Goal: Communication & Community: Share content

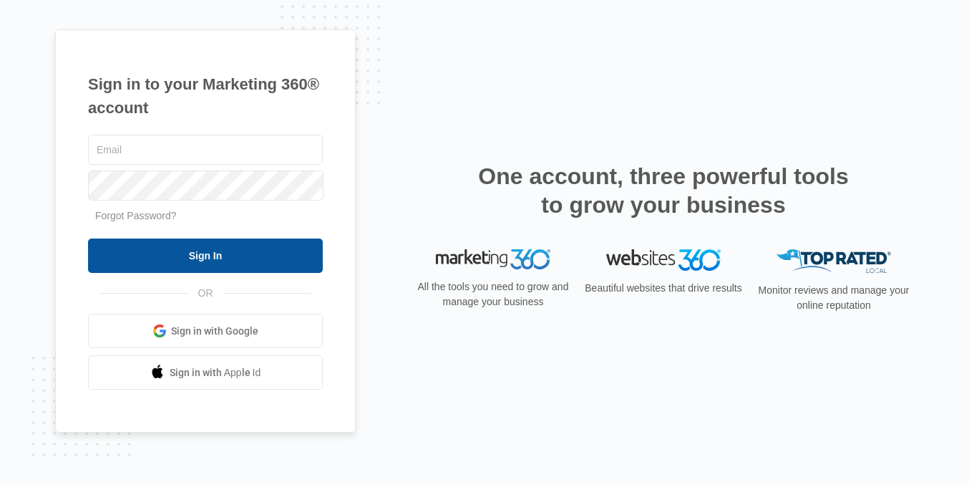
type input "[EMAIL_ADDRESS][DOMAIN_NAME]"
click at [257, 248] on input "Sign In" at bounding box center [205, 255] width 235 height 34
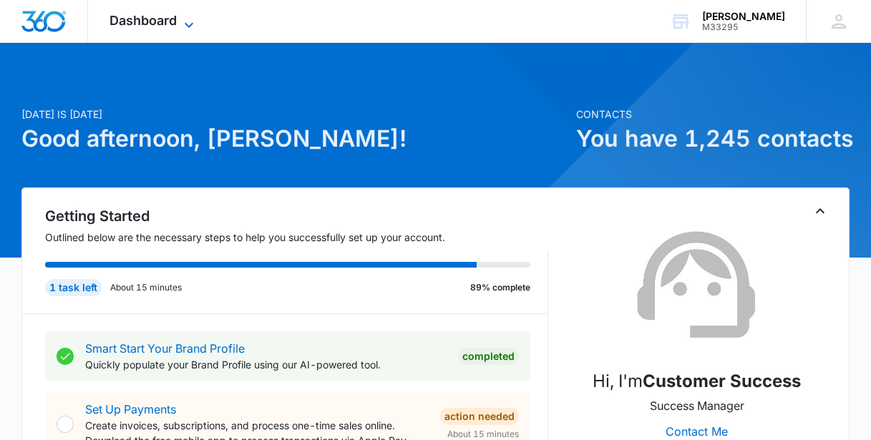
click at [150, 20] on span "Dashboard" at bounding box center [143, 20] width 67 height 15
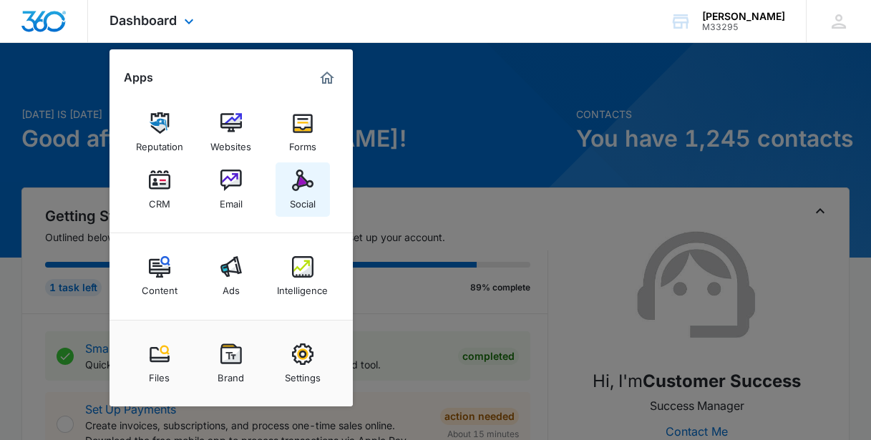
click at [295, 185] on img at bounding box center [302, 180] width 21 height 21
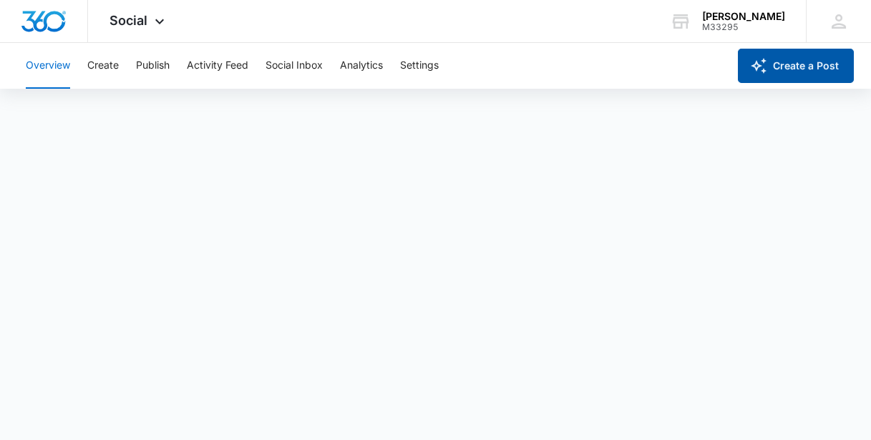
click at [810, 63] on button "Create a Post" at bounding box center [796, 66] width 116 height 34
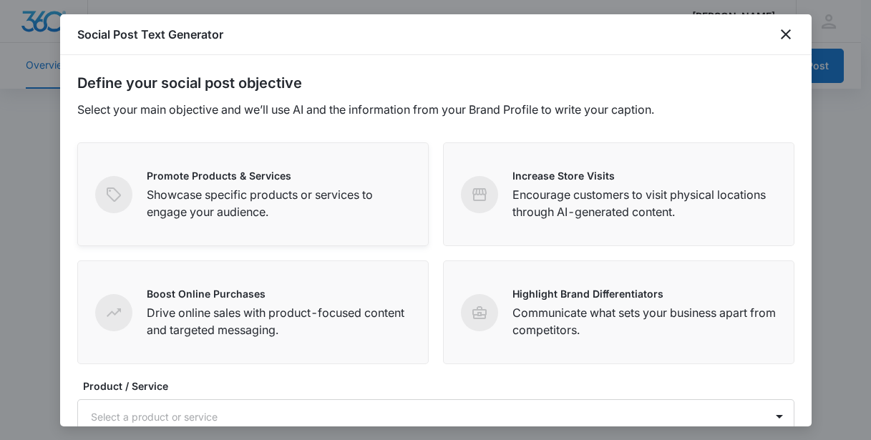
click at [236, 208] on p "Showcase specific products or services to engage your audience." at bounding box center [279, 203] width 264 height 34
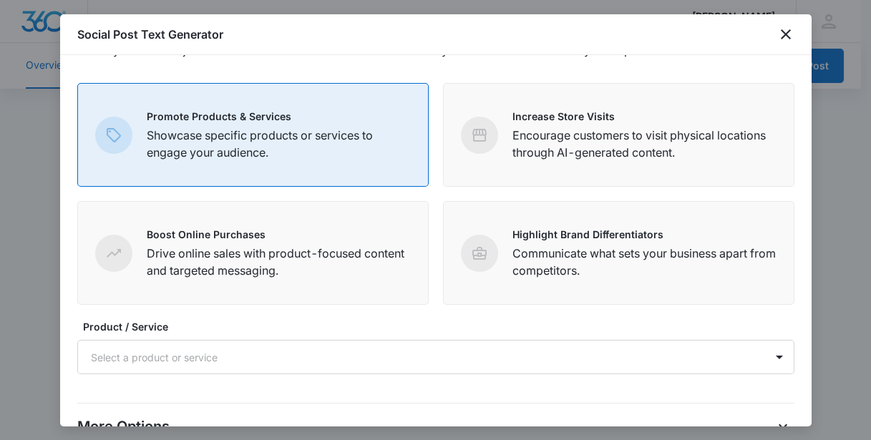
scroll to position [159, 0]
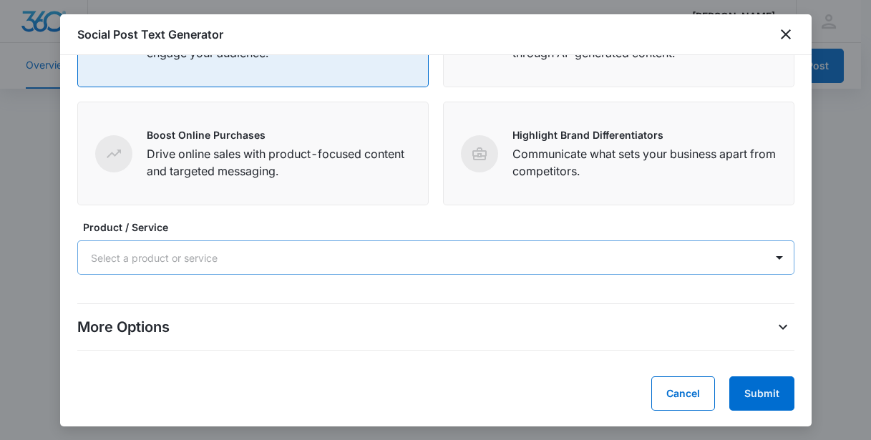
click at [133, 256] on div at bounding box center [419, 258] width 656 height 18
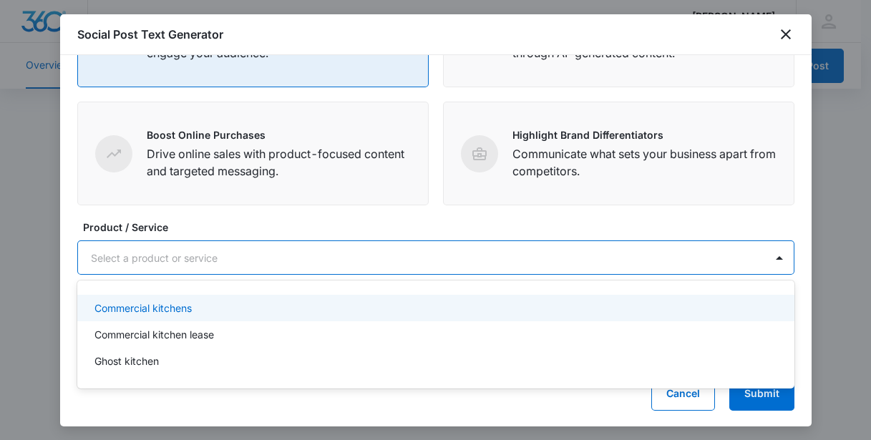
click at [131, 309] on p "Commercial kitchens" at bounding box center [143, 308] width 97 height 15
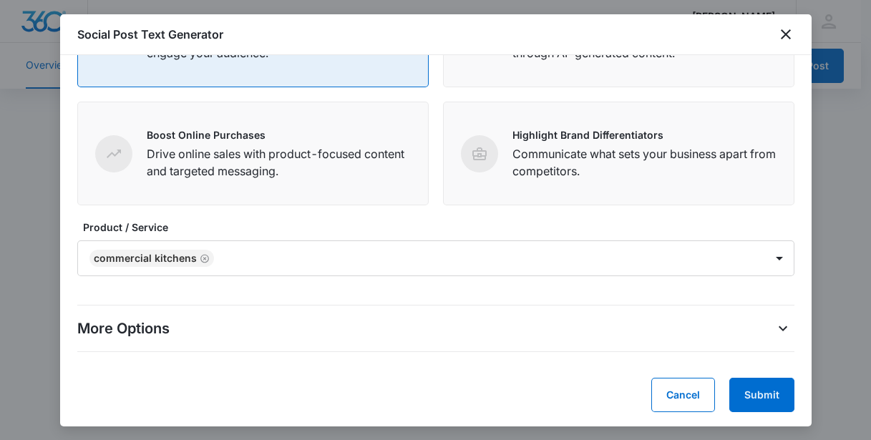
drag, startPoint x: 611, startPoint y: 420, endPoint x: 625, endPoint y: 408, distance: 18.8
click at [611, 419] on div "Define your social post objective Select your main objective and we’ll use AI a…" at bounding box center [436, 241] width 752 height 372
click at [767, 394] on button "Submit" at bounding box center [762, 395] width 65 height 34
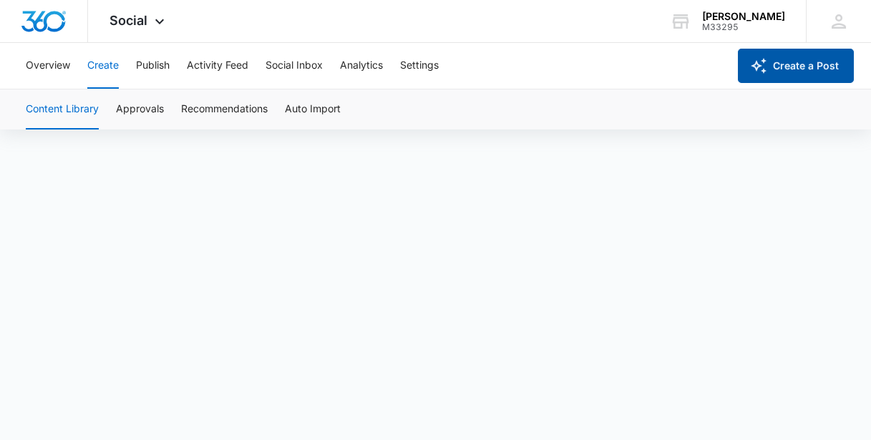
scroll to position [10, 0]
click at [825, 77] on button "Create a Post" at bounding box center [796, 66] width 116 height 34
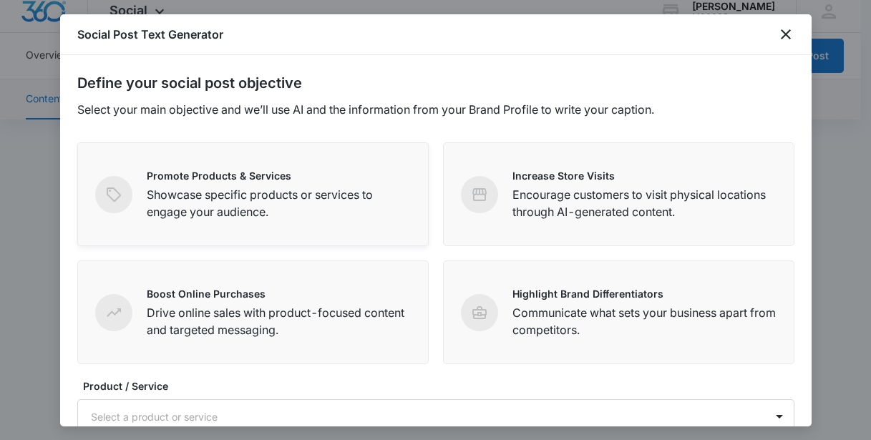
click at [339, 175] on p "Promote Products & Services" at bounding box center [279, 175] width 264 height 15
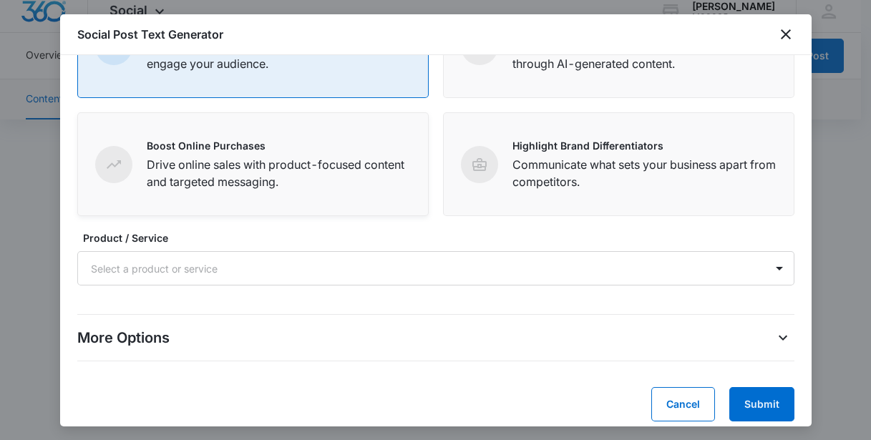
scroll to position [159, 0]
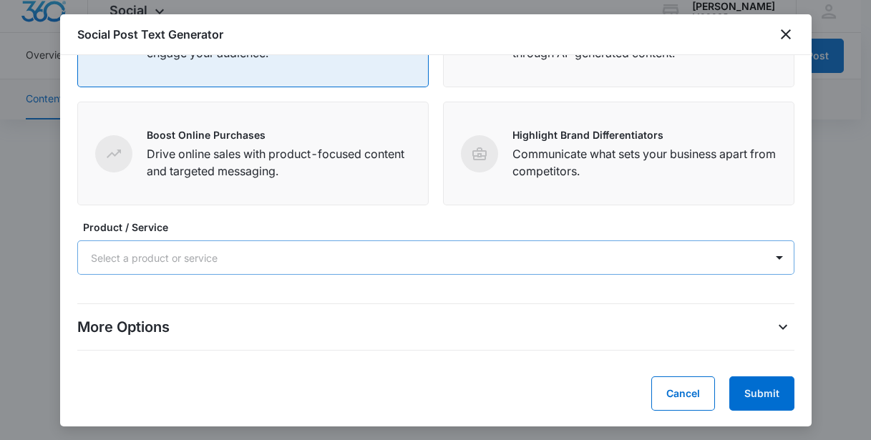
click at [252, 258] on div at bounding box center [419, 258] width 656 height 18
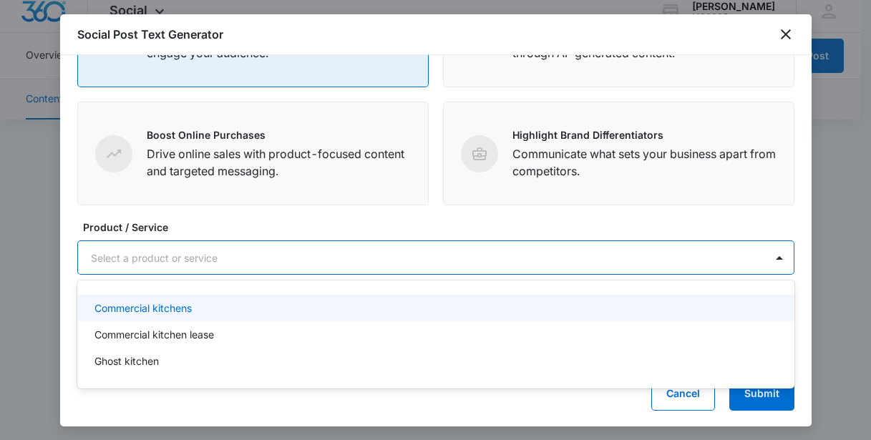
click at [190, 308] on p "Commercial kitchens" at bounding box center [143, 308] width 97 height 15
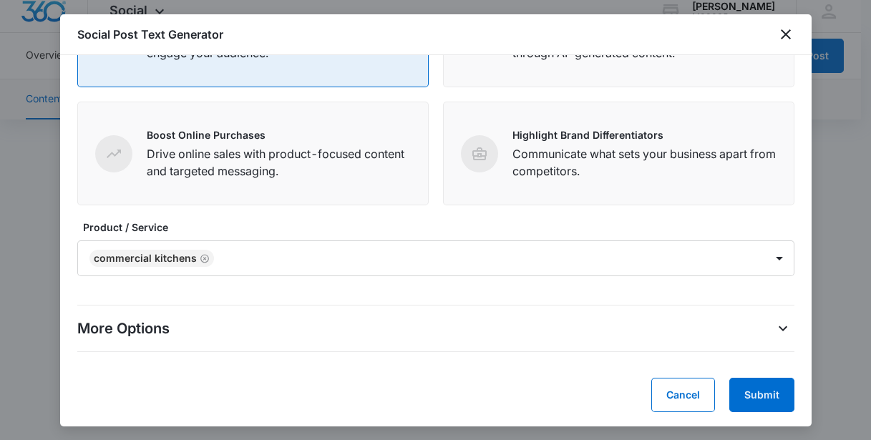
click at [414, 412] on div "Define your social post objective Select your main objective and we’ll use AI a…" at bounding box center [436, 241] width 752 height 372
click at [759, 397] on button "Submit" at bounding box center [762, 395] width 65 height 34
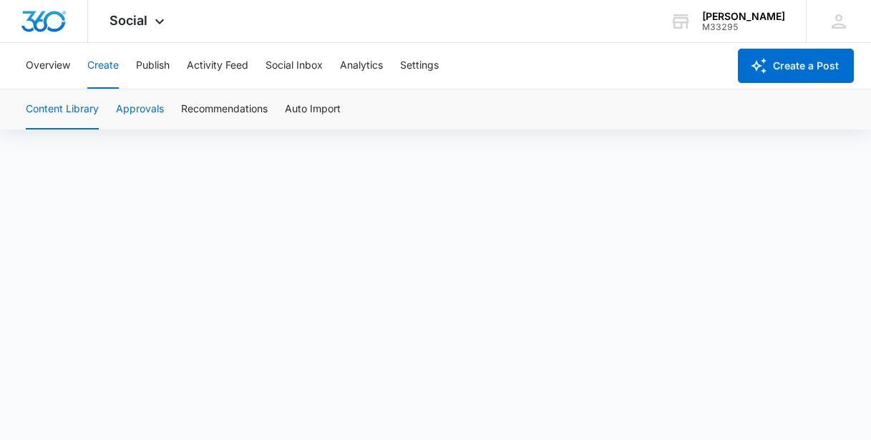
scroll to position [10, 0]
click at [74, 108] on button "Content Library" at bounding box center [62, 109] width 73 height 40
drag, startPoint x: 61, startPoint y: 100, endPoint x: 59, endPoint y: 110, distance: 10.1
click at [60, 100] on button "Content Library" at bounding box center [62, 109] width 73 height 40
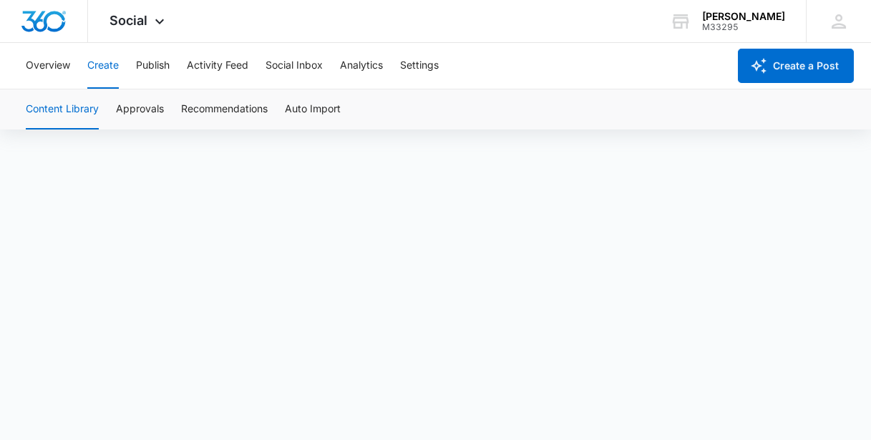
click at [60, 110] on button "Content Library" at bounding box center [62, 109] width 73 height 40
click at [61, 110] on button "Content Library" at bounding box center [62, 109] width 73 height 40
click at [128, 111] on button "Approvals" at bounding box center [140, 109] width 48 height 40
click at [241, 105] on button "Recommendations" at bounding box center [224, 109] width 87 height 40
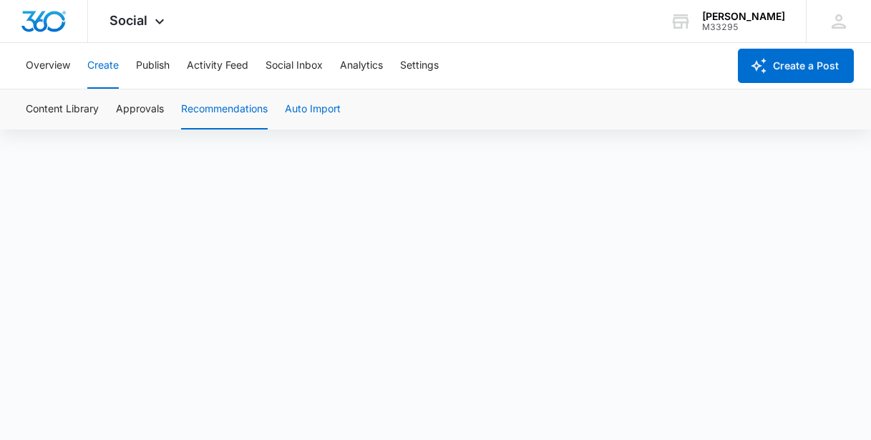
click at [294, 110] on button "Auto Import" at bounding box center [313, 109] width 56 height 40
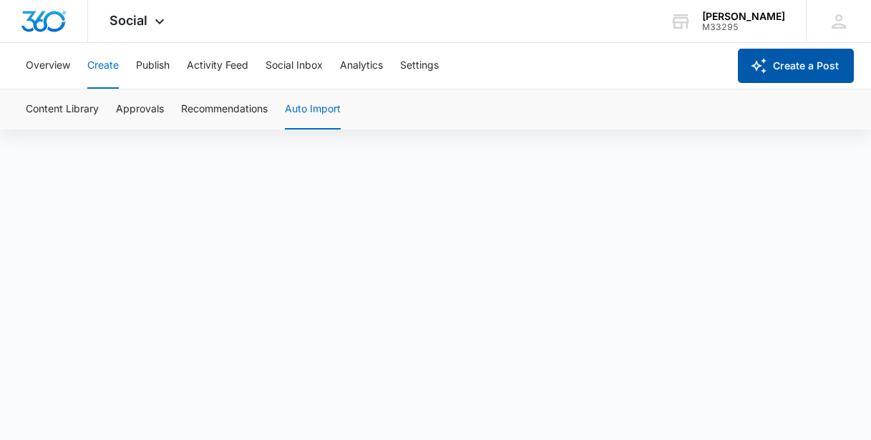
click at [801, 67] on button "Create a Post" at bounding box center [796, 66] width 116 height 34
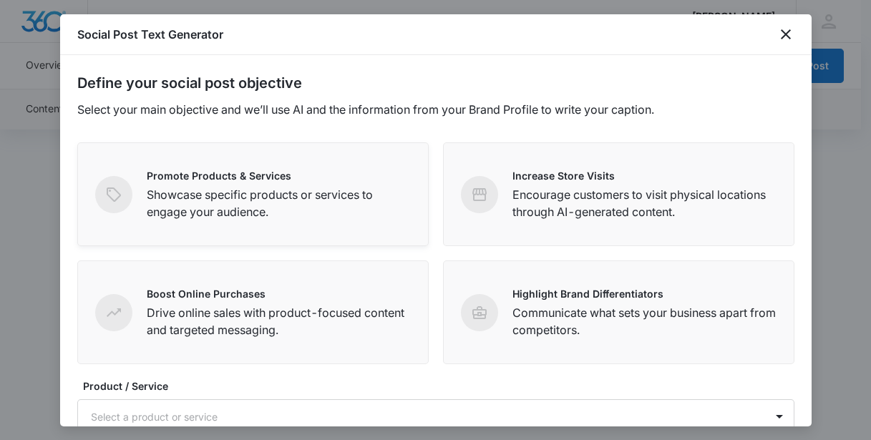
click at [235, 201] on p "Showcase specific products or services to engage your audience." at bounding box center [279, 203] width 264 height 34
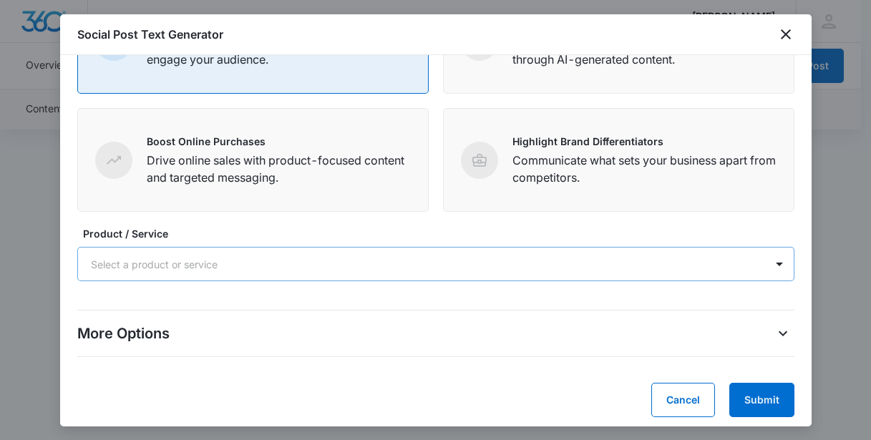
scroll to position [159, 0]
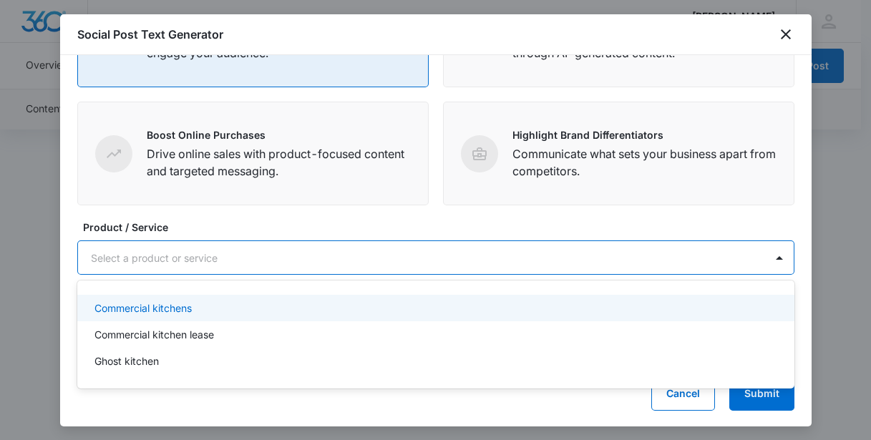
click at [209, 250] on div at bounding box center [419, 258] width 656 height 18
click at [193, 314] on div "Commercial kitchens" at bounding box center [435, 308] width 680 height 15
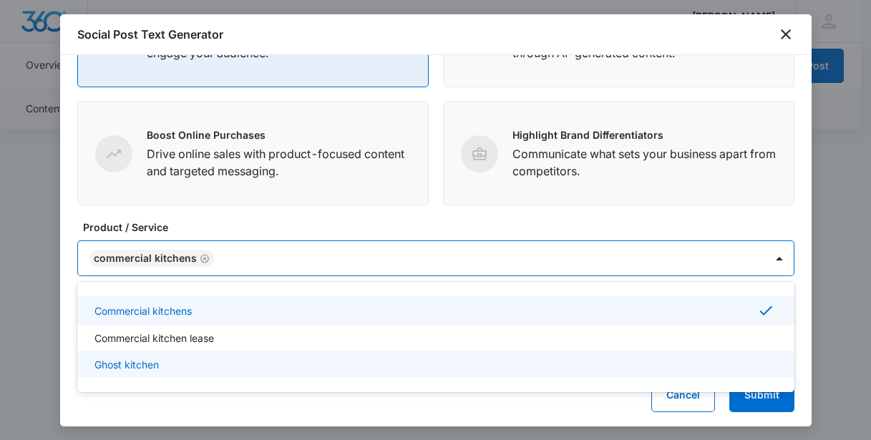
click at [548, 419] on div "Define your social post objective Select your main objective and we’ll use AI a…" at bounding box center [436, 241] width 752 height 372
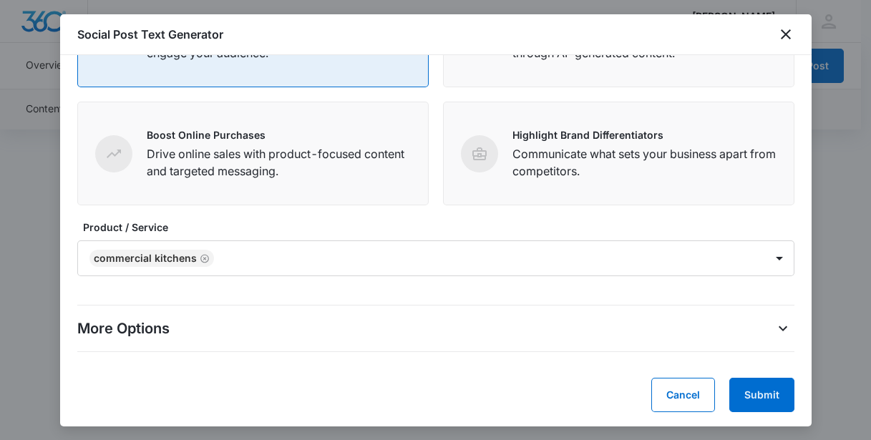
scroll to position [160, 0]
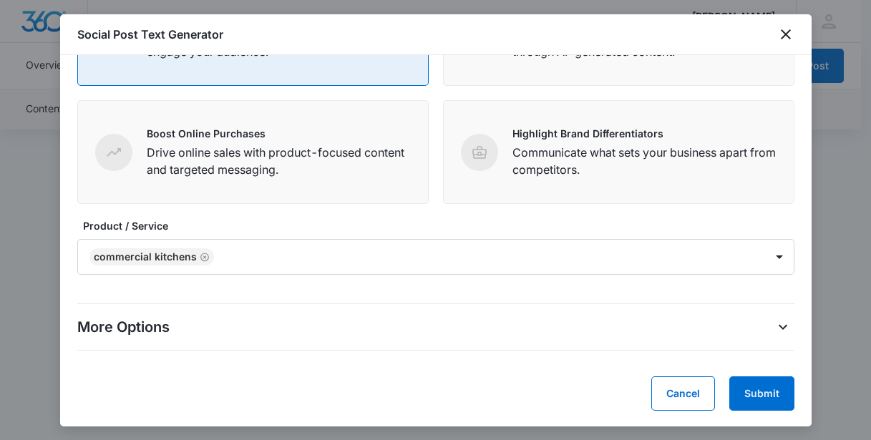
click at [500, 336] on div "More Options" at bounding box center [435, 327] width 717 height 23
click at [747, 331] on div "More Options" at bounding box center [435, 327] width 717 height 23
click at [775, 328] on icon "More Options" at bounding box center [783, 327] width 17 height 17
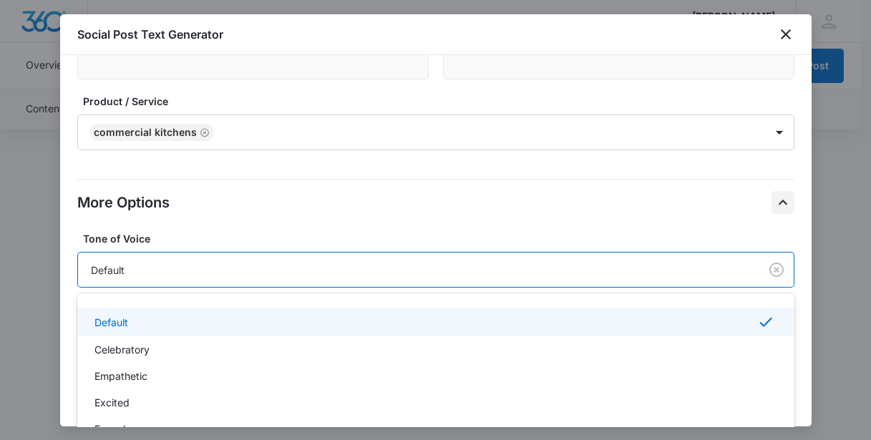
scroll to position [10, 0]
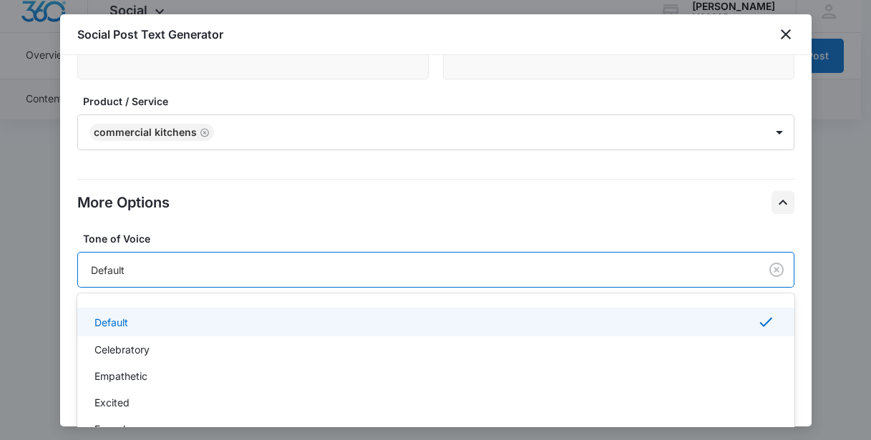
click at [218, 277] on div "Default" at bounding box center [419, 270] width 682 height 26
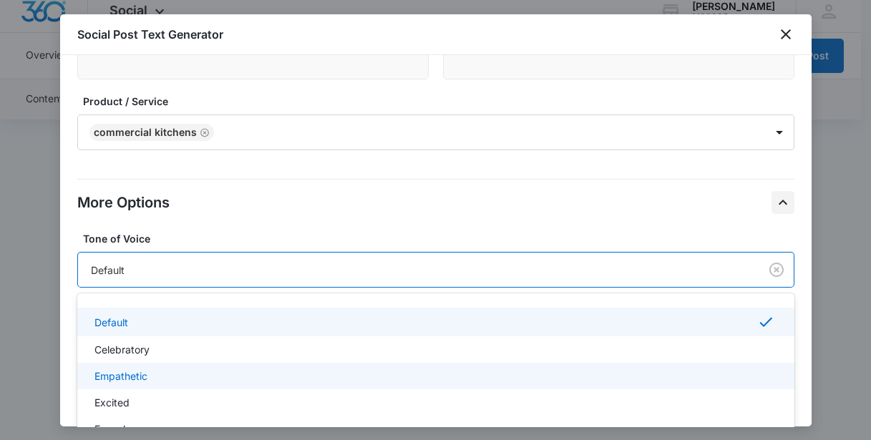
scroll to position [49, 0]
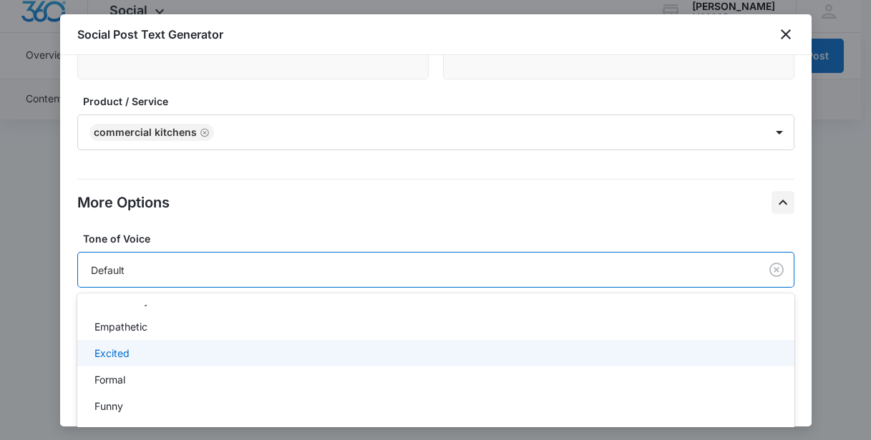
click at [221, 348] on div "Excited" at bounding box center [435, 353] width 680 height 15
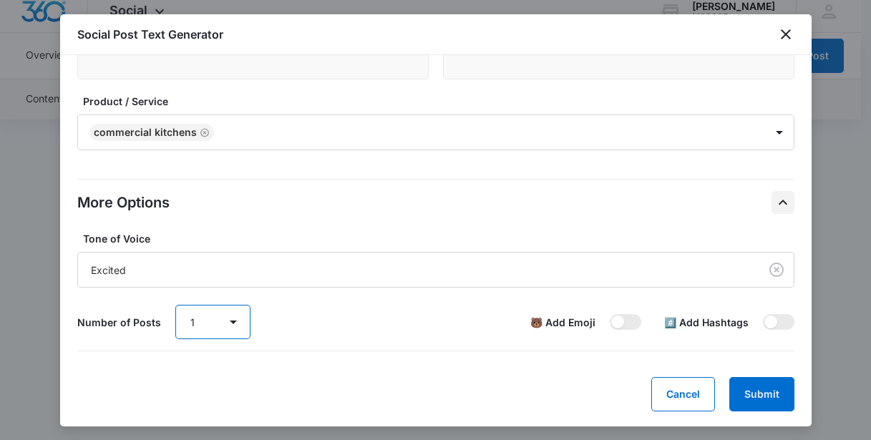
click at [231, 319] on select "1 2 3 4 5 6 7 8 9 10" at bounding box center [212, 322] width 75 height 34
select select "3"
click at [175, 305] on select "1 2 3 4 5 6 7 8 9 10" at bounding box center [212, 322] width 75 height 34
click at [772, 324] on span at bounding box center [779, 322] width 32 height 16
click at [763, 314] on input "checkbox" at bounding box center [762, 314] width 1 height 1
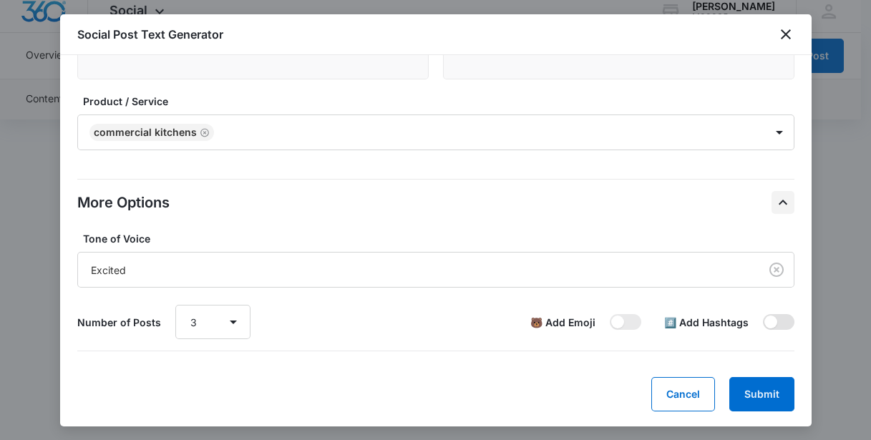
checkbox input "true"
click at [753, 393] on button "Submit" at bounding box center [762, 394] width 65 height 34
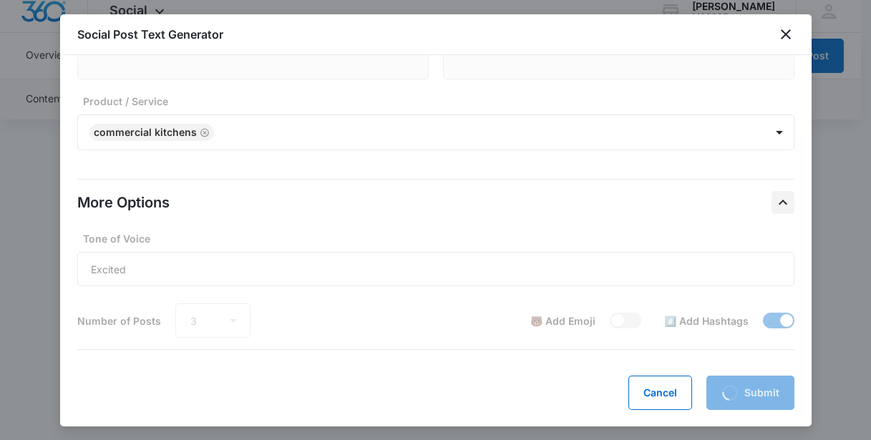
scroll to position [284, 0]
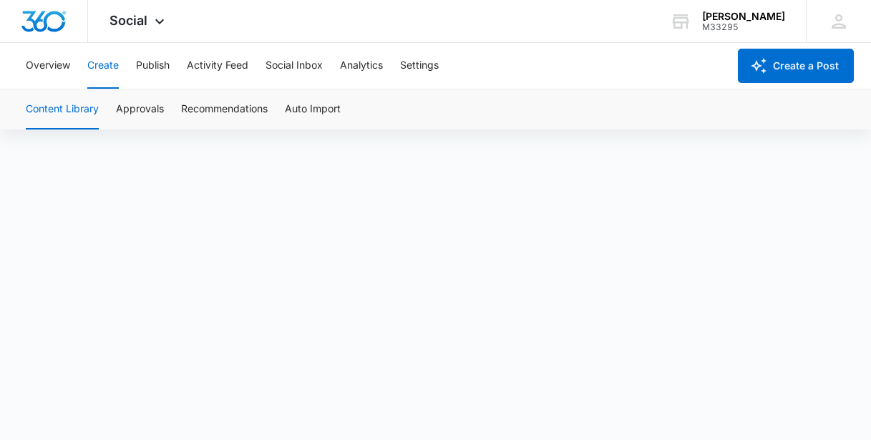
scroll to position [10, 0]
click at [241, 105] on button "Recommendations" at bounding box center [224, 109] width 87 height 40
click at [148, 64] on button "Publish" at bounding box center [153, 66] width 34 height 46
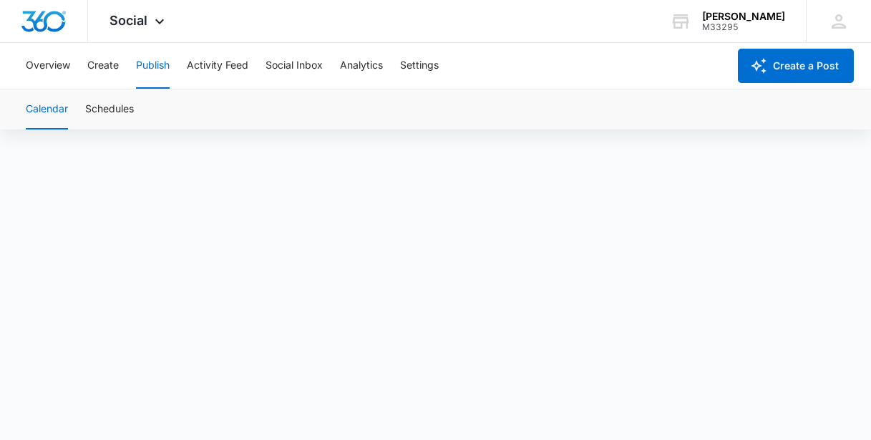
click at [155, 63] on button "Publish" at bounding box center [153, 66] width 34 height 46
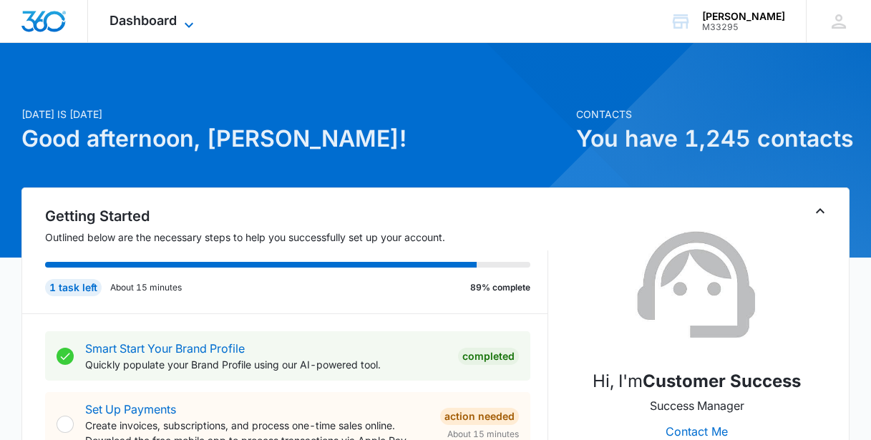
click at [162, 23] on span "Dashboard" at bounding box center [143, 20] width 67 height 15
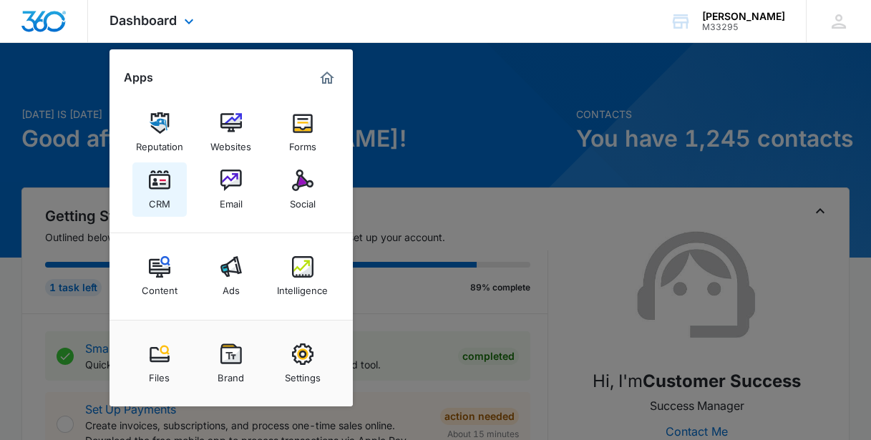
click at [161, 185] on img at bounding box center [159, 180] width 21 height 21
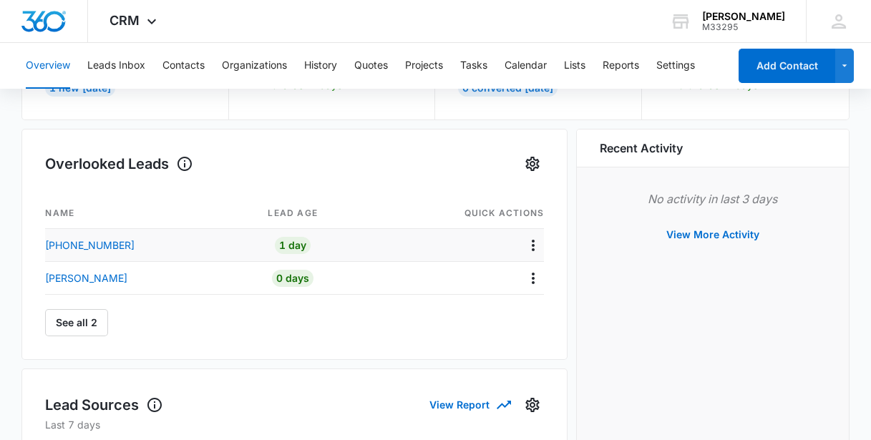
scroll to position [130, 0]
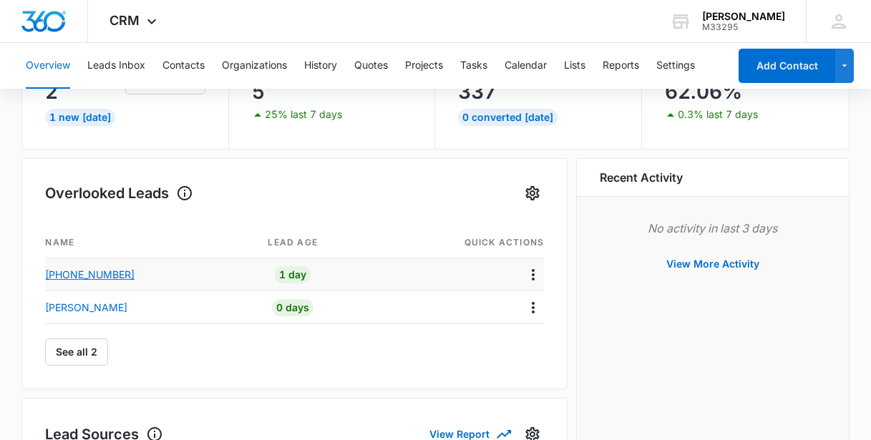
click at [110, 268] on p "+16034207972" at bounding box center [89, 274] width 89 height 15
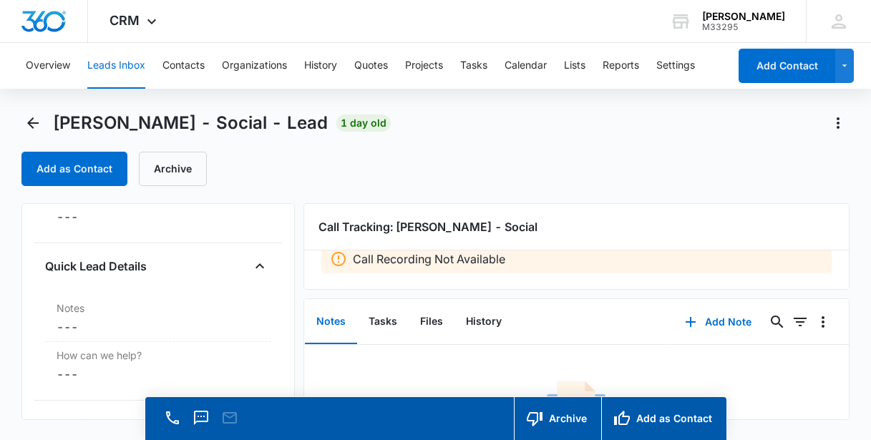
scroll to position [1129, 0]
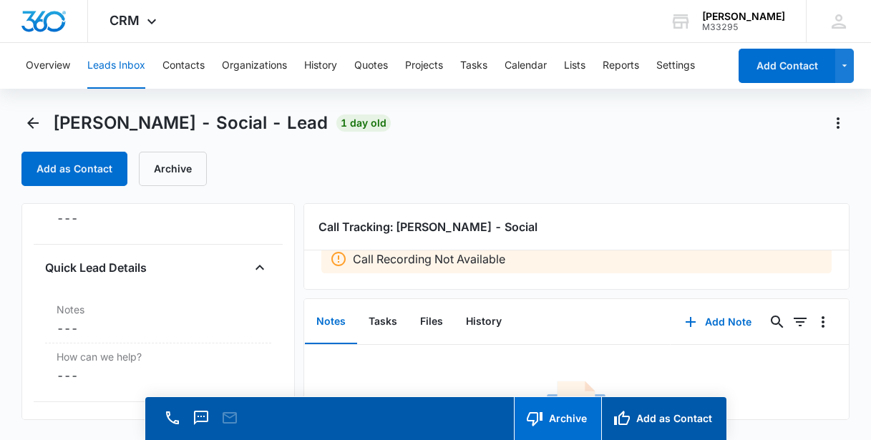
click at [564, 407] on button "Archive" at bounding box center [557, 418] width 87 height 43
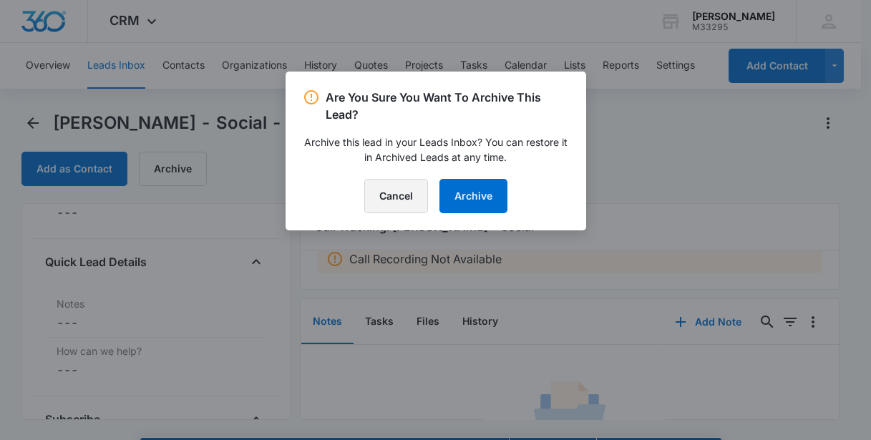
click at [404, 195] on button "Cancel" at bounding box center [396, 196] width 64 height 34
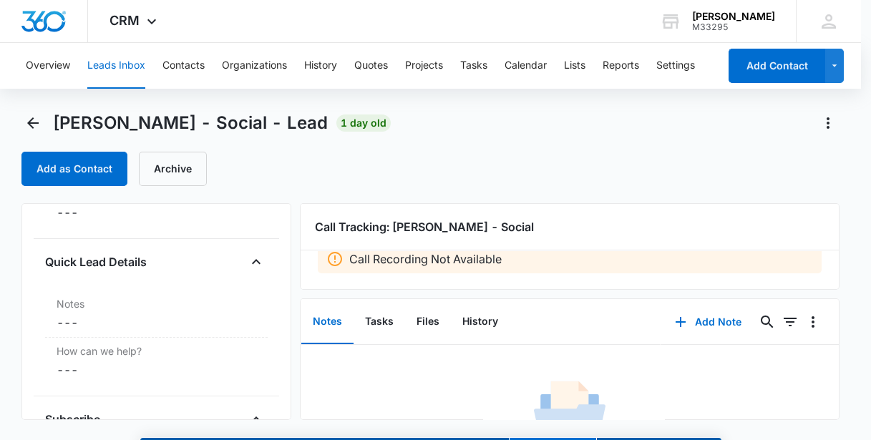
scroll to position [1129, 0]
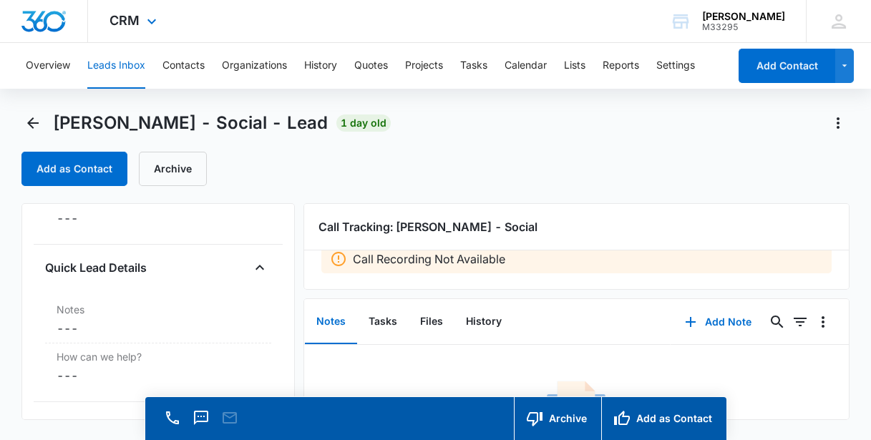
click at [130, 12] on div "CRM Apps Reputation Websites Forms CRM Email Social Content Ads Intelligence Fi…" at bounding box center [135, 21] width 94 height 42
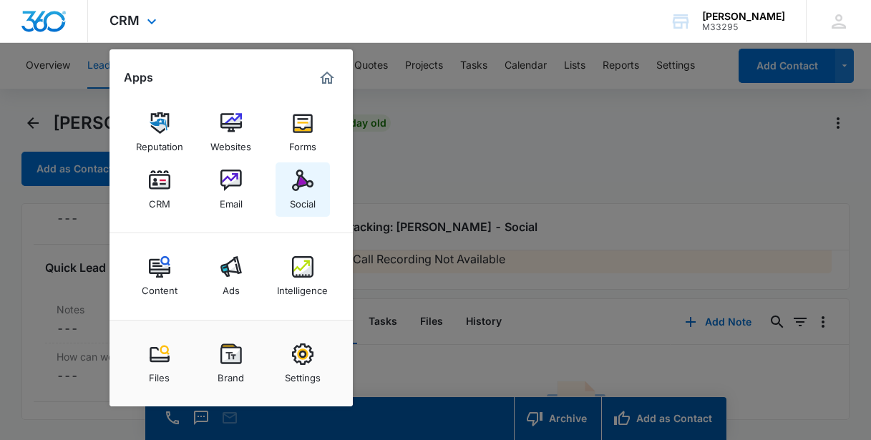
click at [300, 190] on img at bounding box center [302, 180] width 21 height 21
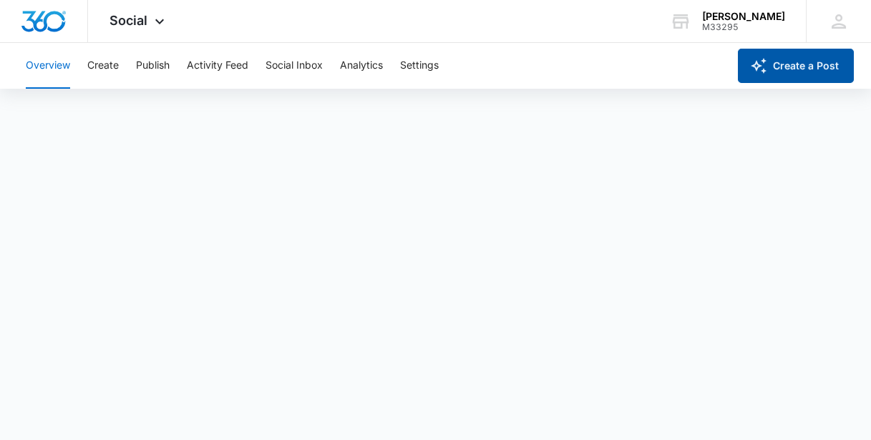
click at [792, 69] on button "Create a Post" at bounding box center [796, 66] width 116 height 34
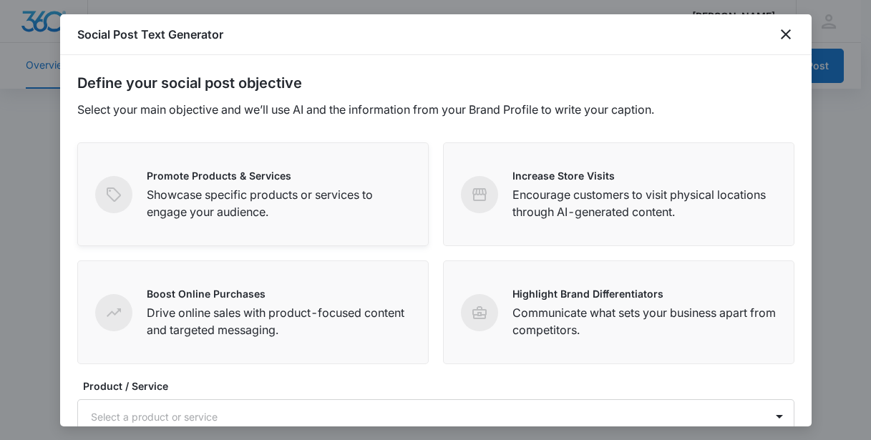
click at [285, 195] on p "Showcase specific products or services to engage your audience." at bounding box center [279, 203] width 264 height 34
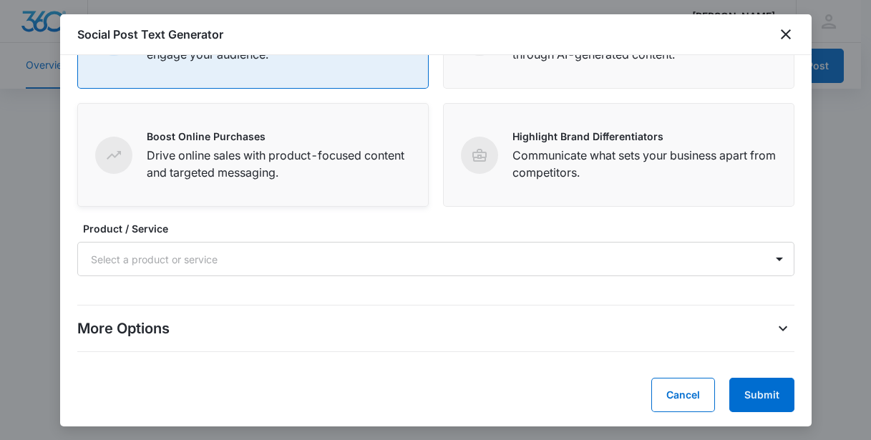
scroll to position [159, 0]
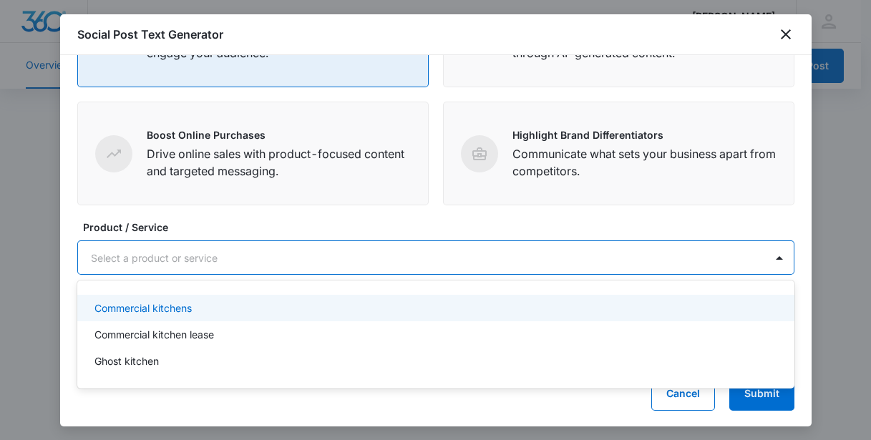
click at [351, 253] on div at bounding box center [419, 258] width 656 height 18
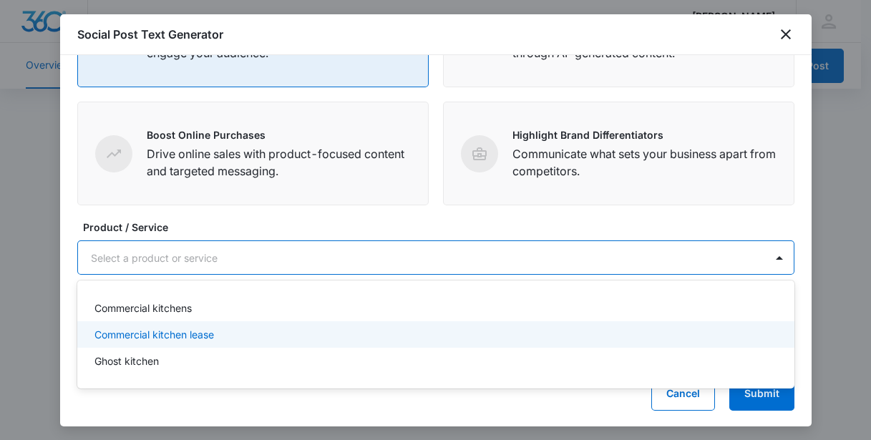
click at [254, 334] on div "Commercial kitchen lease" at bounding box center [435, 334] width 680 height 15
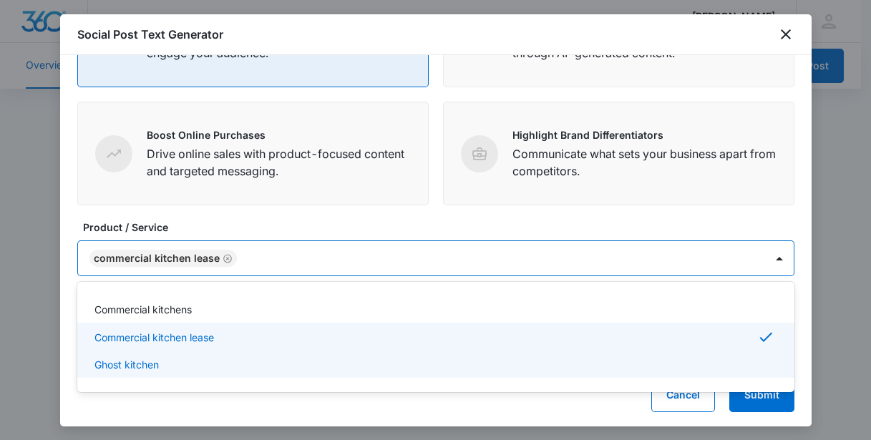
click at [563, 413] on div "Define your social post objective Select your main objective and we’ll use AI a…" at bounding box center [436, 241] width 752 height 372
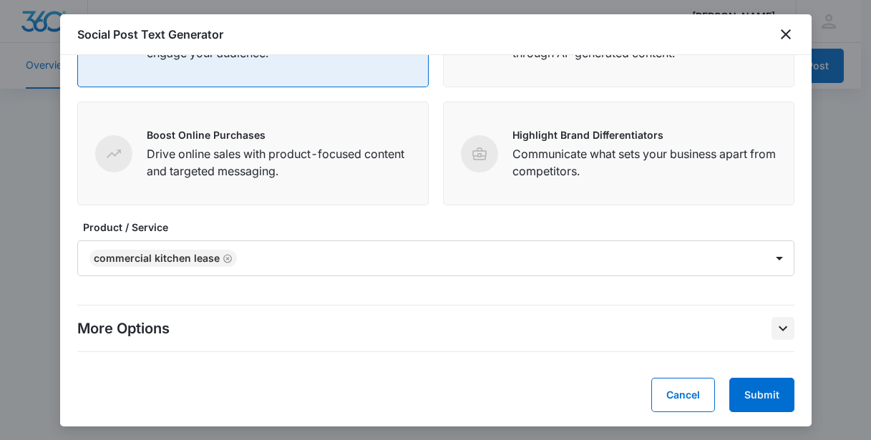
click at [775, 320] on icon "More Options" at bounding box center [783, 328] width 17 height 17
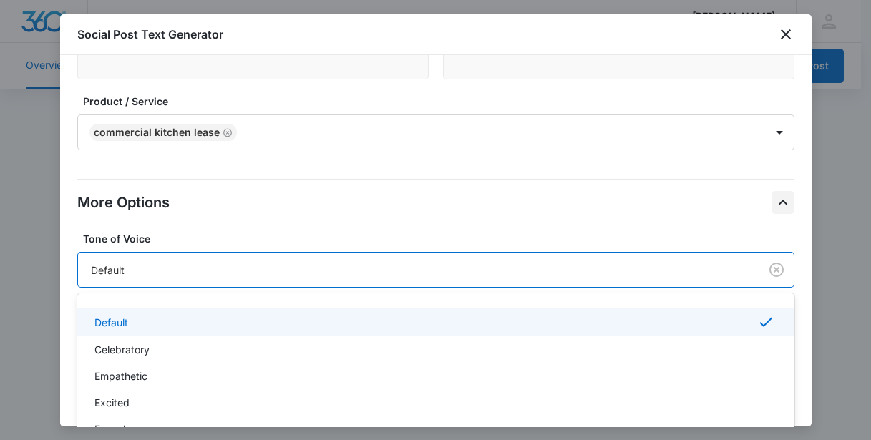
scroll to position [4, 0]
click at [347, 266] on div "Default" at bounding box center [416, 270] width 650 height 15
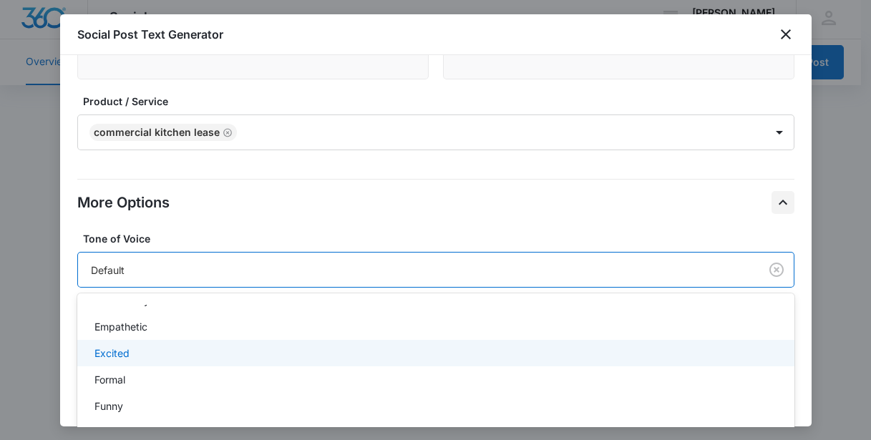
click at [195, 349] on div "Excited" at bounding box center [435, 353] width 680 height 15
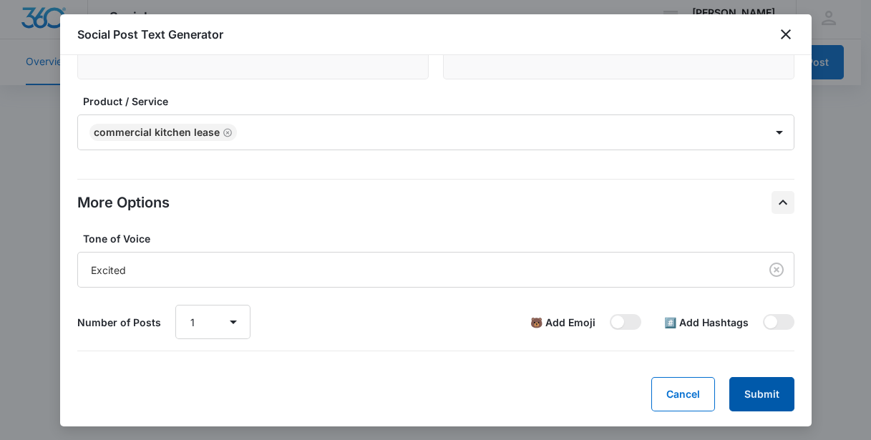
click at [750, 390] on button "Submit" at bounding box center [762, 394] width 65 height 34
